Goal: Information Seeking & Learning: Learn about a topic

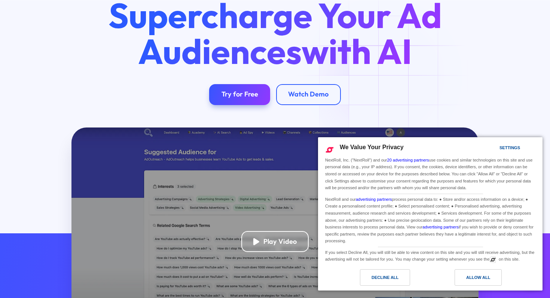
scroll to position [63, 0]
click at [395, 274] on div "Decline All" at bounding box center [384, 277] width 27 height 8
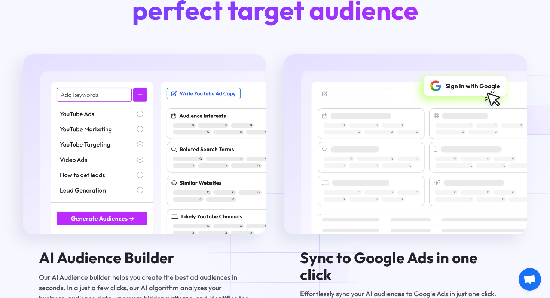
scroll to position [986, 0]
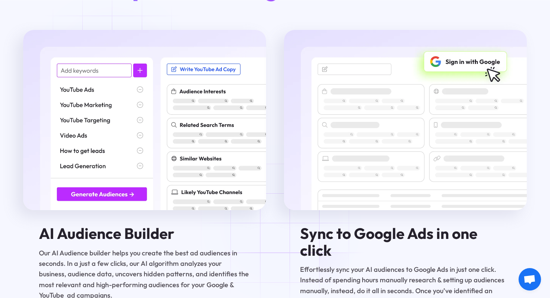
click at [113, 69] on img at bounding box center [144, 120] width 243 height 180
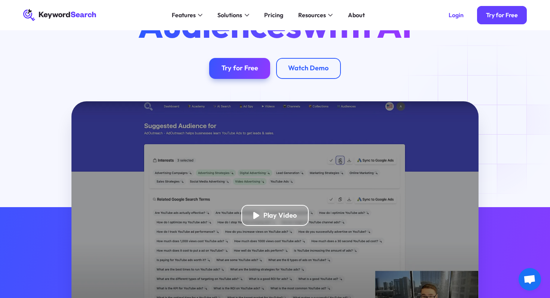
scroll to position [0, 0]
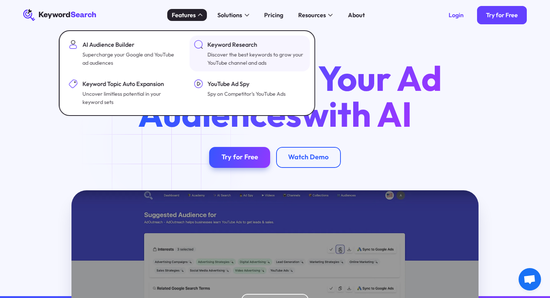
click at [226, 48] on div "Keyword Research" at bounding box center [255, 44] width 96 height 9
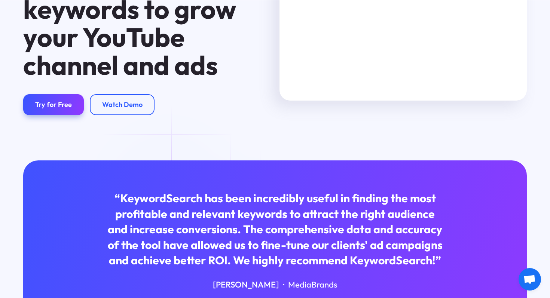
scroll to position [139, 0]
